Goal: Navigation & Orientation: Go to known website

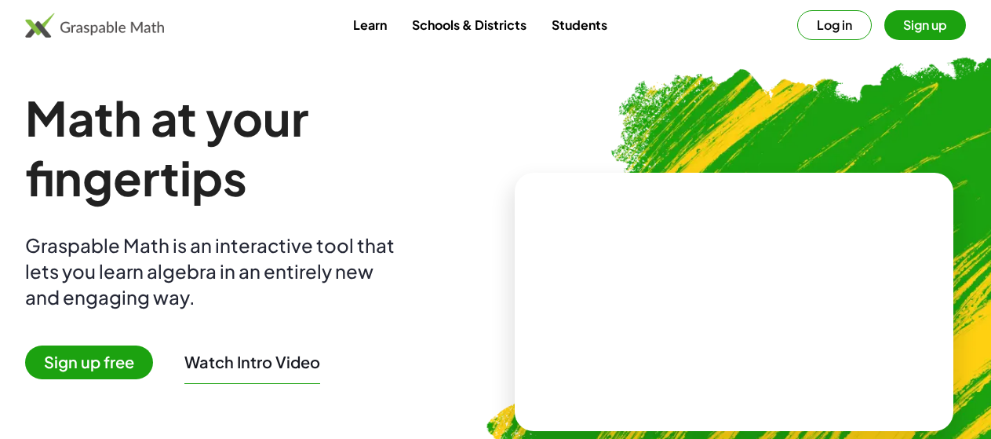
click at [797, 19] on button "Log in" at bounding box center [834, 25] width 75 height 30
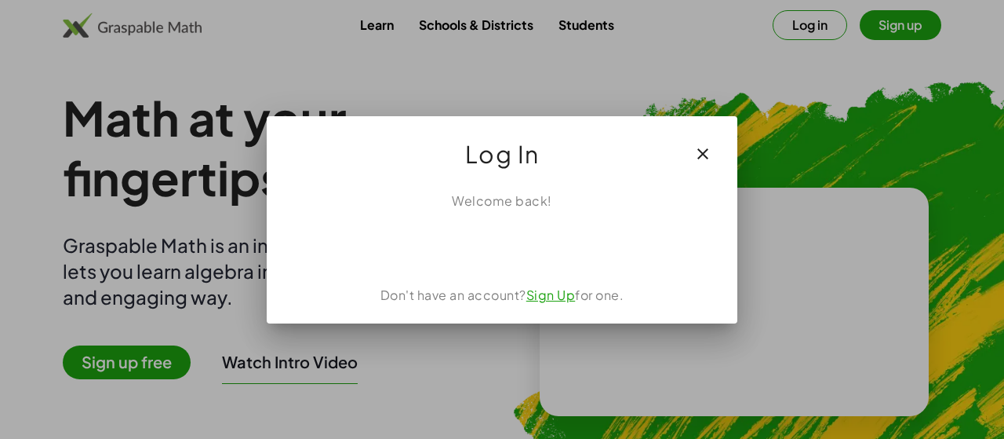
click at [236, 105] on div at bounding box center [502, 219] width 1004 height 439
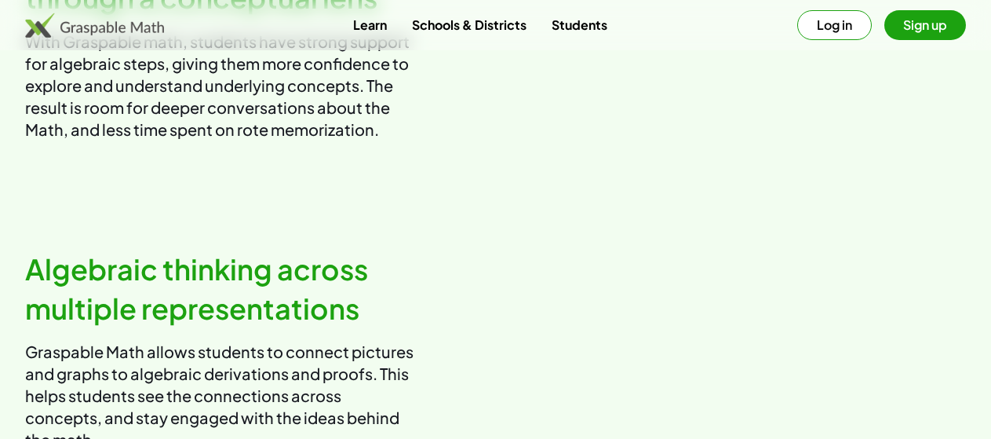
scroll to position [1020, 0]
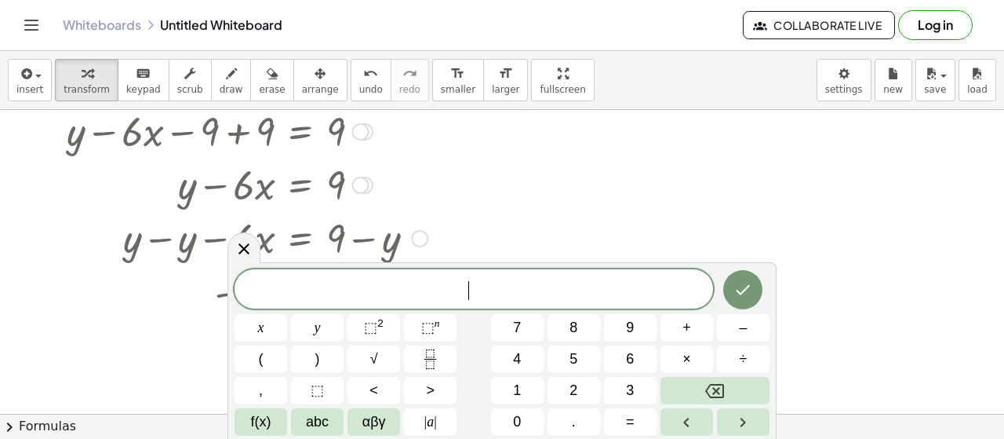
scroll to position [94, 0]
click at [245, 249] on icon at bounding box center [244, 248] width 11 height 11
